Goal: Go to known website: Go to known website

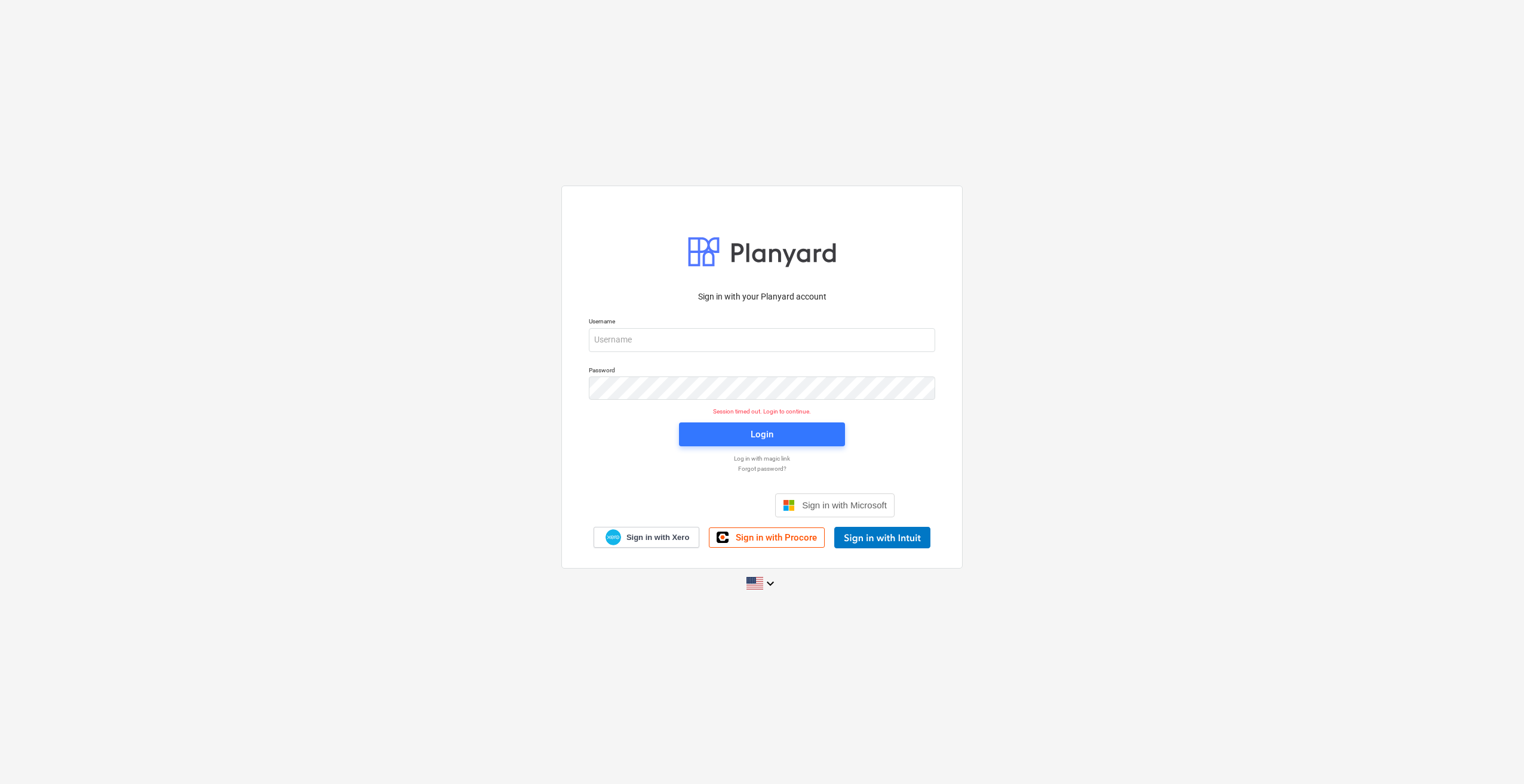
click at [1094, 391] on div "Sign in with your Planyard account Username Password Session timed out. Login t…" at bounding box center [762, 391] width 1524 height 431
drag, startPoint x: 1094, startPoint y: 391, endPoint x: 1047, endPoint y: 262, distance: 137.3
click at [1047, 262] on div "Sign in with your Planyard account Username Password Session timed out. Login t…" at bounding box center [762, 391] width 1524 height 431
